Goal: Information Seeking & Learning: Compare options

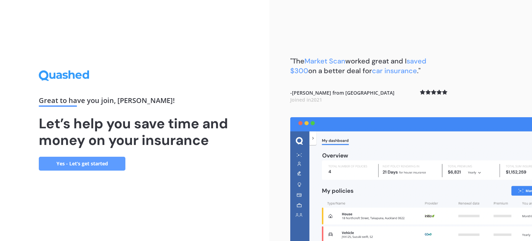
click at [98, 169] on link "Yes - Let’s get started" at bounding box center [82, 164] width 87 height 14
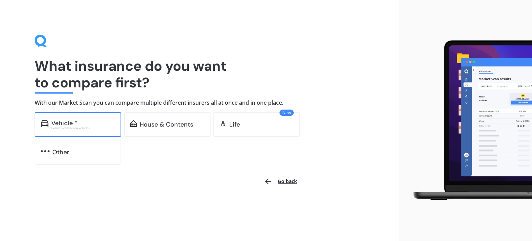
click at [72, 123] on div "Vehicle *" at bounding box center [64, 123] width 26 height 7
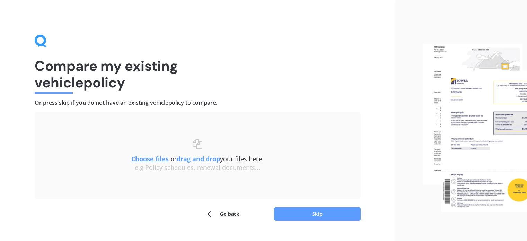
click at [224, 209] on button "Go back" at bounding box center [222, 214] width 33 height 14
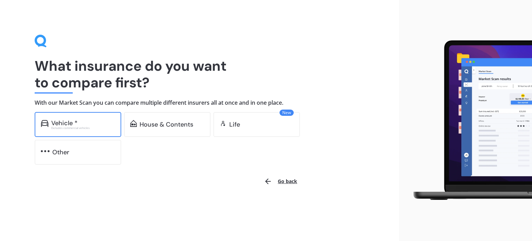
click at [51, 121] on div "Vehicle * Excludes commercial vehicles" at bounding box center [78, 124] width 87 height 25
